Goal: Transaction & Acquisition: Purchase product/service

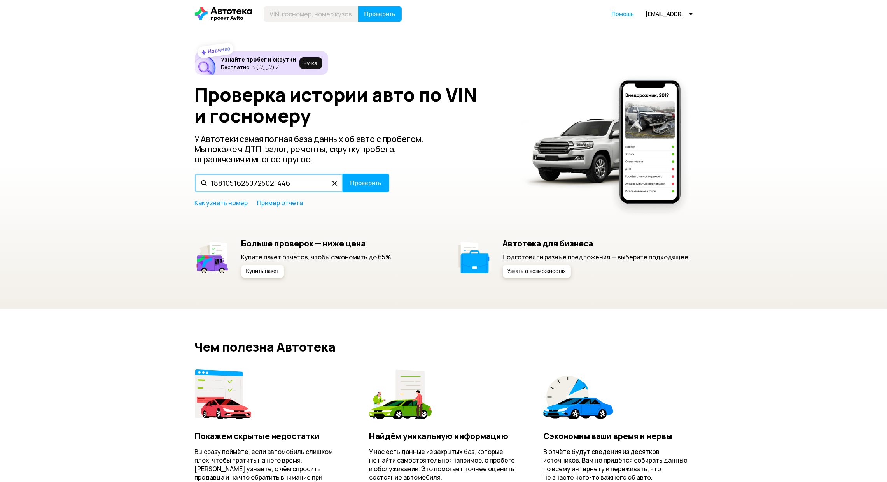
drag, startPoint x: 298, startPoint y: 186, endPoint x: 166, endPoint y: 183, distance: 132.3
click at [166, 183] on div "Новинка Узнайте пробег и скрутки Бесплатно ヽ(♡‿♡)ノ Ну‑ка Проверка истории авто …" at bounding box center [443, 168] width 887 height 280
click at [279, 16] on input "text" at bounding box center [311, 14] width 95 height 16
paste input "[VEHICLE_IDENTIFICATION_NUMBER]"
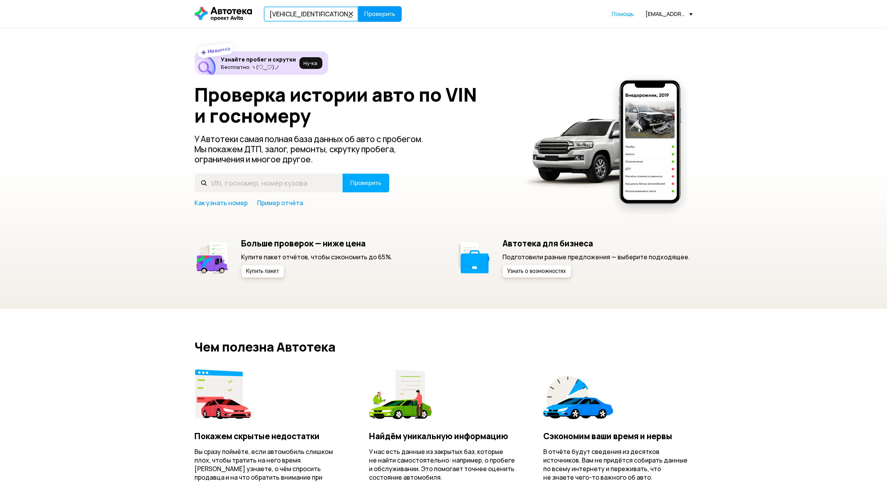
type input "[VEHICLE_IDENTIFICATION_NUMBER]"
click at [373, 12] on span "Проверить" at bounding box center [380, 14] width 31 height 6
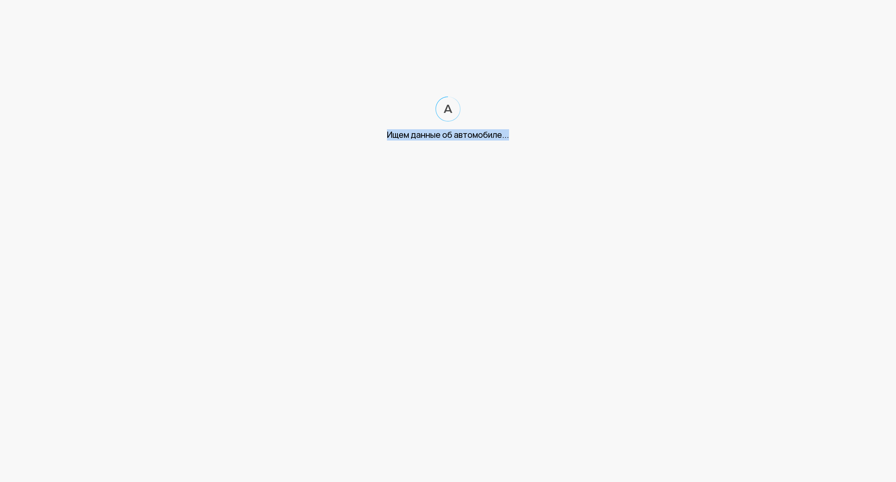
drag, startPoint x: 377, startPoint y: 134, endPoint x: 563, endPoint y: 133, distance: 186.3
click at [563, 133] on div "Ищем данные об автомобиле..." at bounding box center [448, 134] width 896 height 11
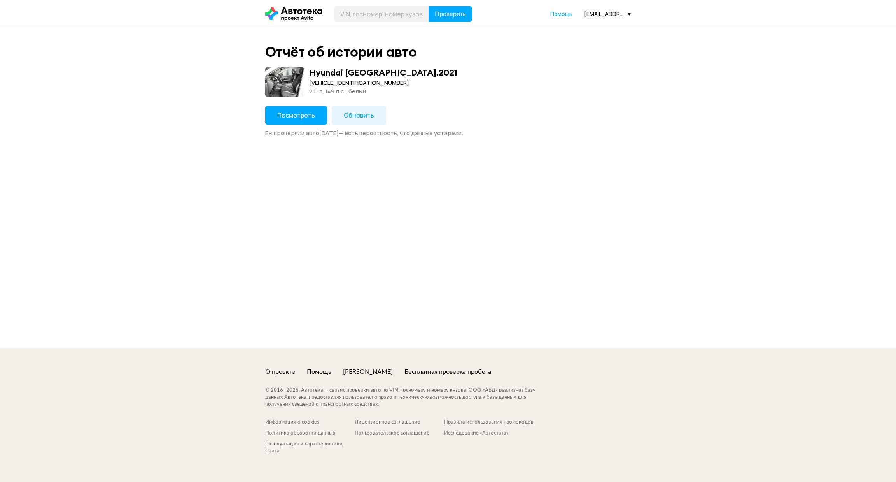
click at [305, 119] on button "Посмотреть" at bounding box center [296, 115] width 62 height 19
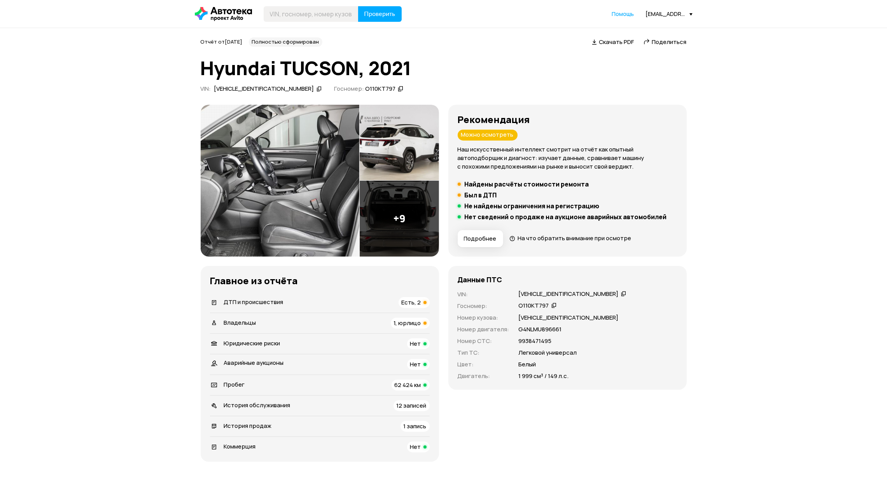
click at [544, 340] on p "9938471495" at bounding box center [535, 340] width 33 height 9
copy p "9938471495"
